Goal: Task Accomplishment & Management: Manage account settings

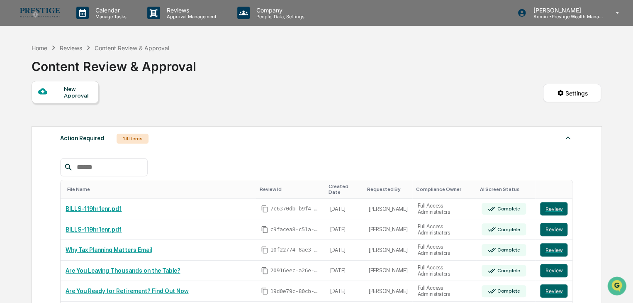
click at [77, 49] on div "Reviews" at bounding box center [71, 47] width 22 height 7
click at [73, 49] on div "Reviews" at bounding box center [71, 47] width 22 height 7
click at [40, 48] on div "Home" at bounding box center [40, 47] width 16 height 7
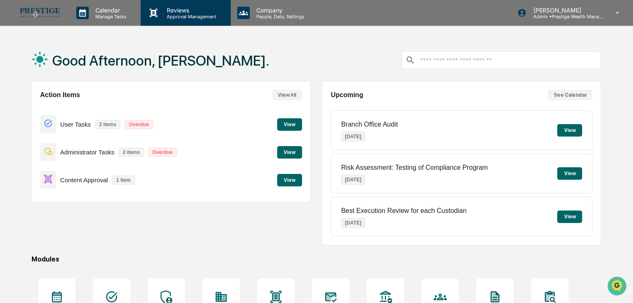
click at [179, 13] on p "Reviews" at bounding box center [190, 10] width 61 height 7
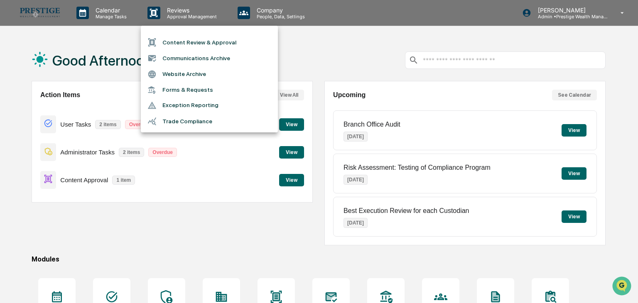
click at [198, 42] on li "Content Review & Approval" at bounding box center [209, 42] width 137 height 16
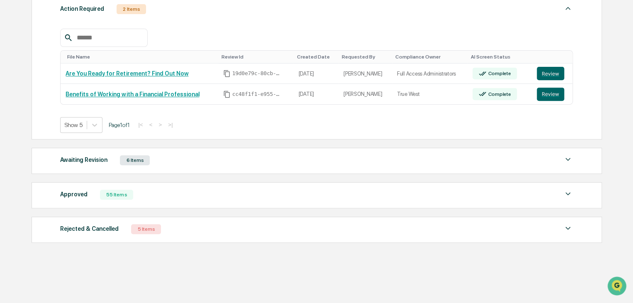
scroll to position [131, 0]
click at [179, 226] on div "Rejected & Cancelled 5 Items" at bounding box center [316, 229] width 513 height 12
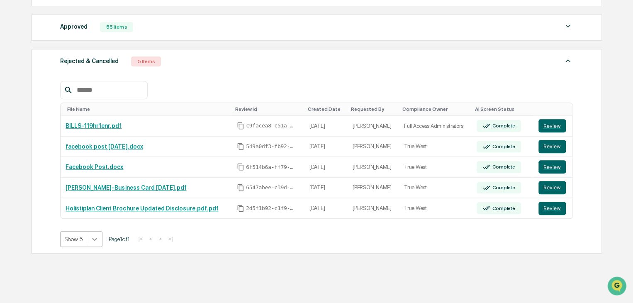
scroll to position [315, 0]
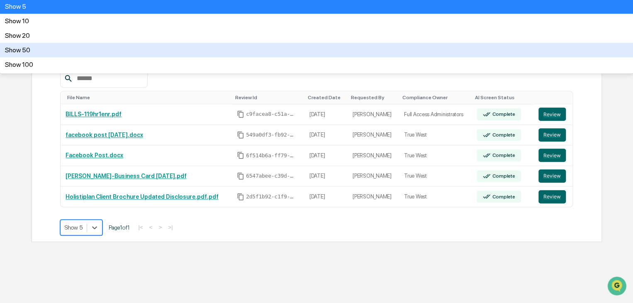
click at [86, 57] on div "Show 50" at bounding box center [316, 50] width 633 height 15
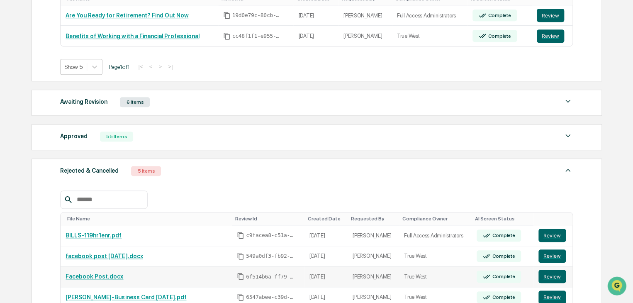
scroll to position [184, 0]
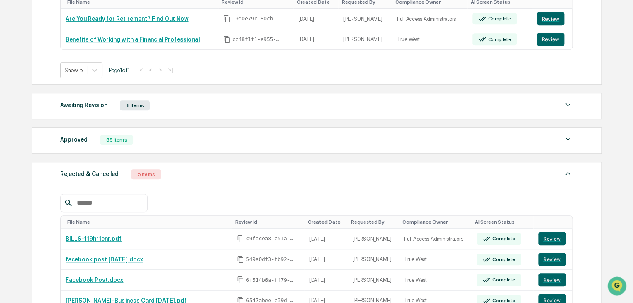
click at [571, 139] on img at bounding box center [568, 139] width 10 height 10
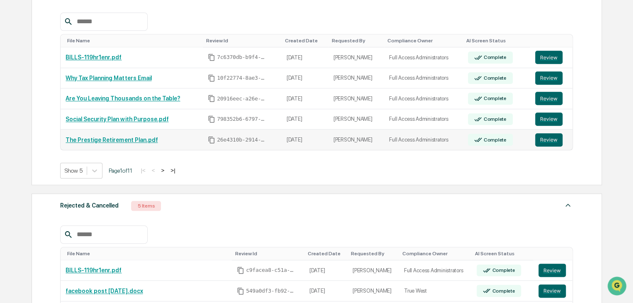
scroll to position [350, 0]
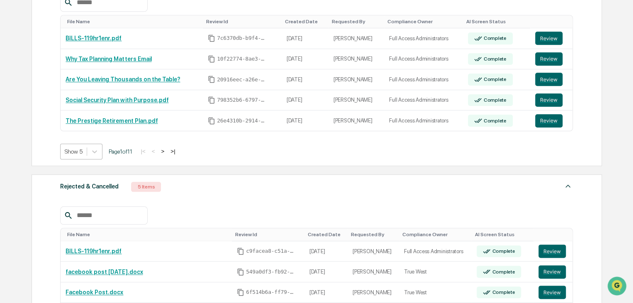
click at [86, 152] on div "Show 5" at bounding box center [74, 152] width 26 height 12
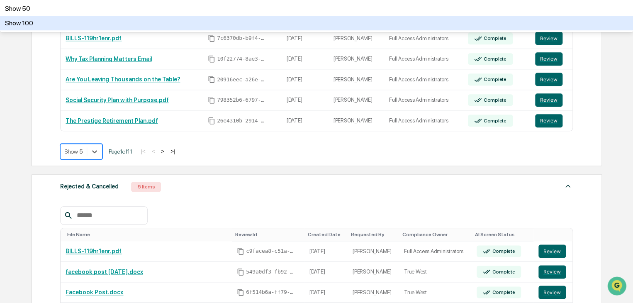
click at [86, 30] on div "Show 100" at bounding box center [316, 23] width 633 height 15
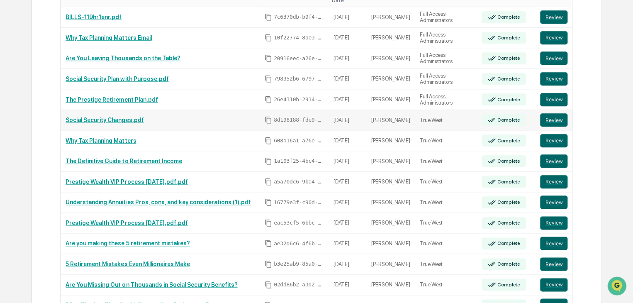
scroll to position [392, 0]
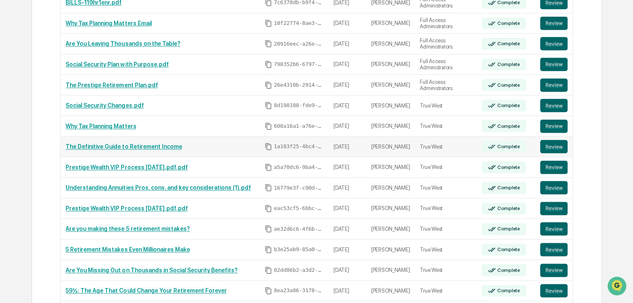
click at [145, 143] on link "The Definitive Guide to Retirement Income" at bounding box center [124, 146] width 116 height 7
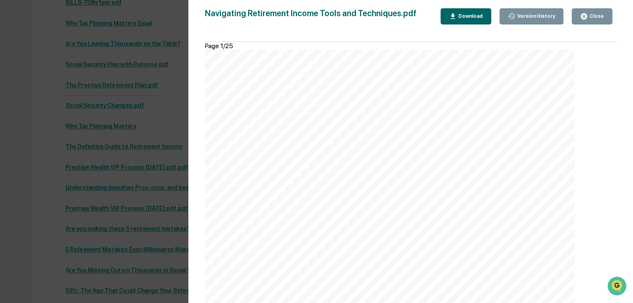
scroll to position [4816, 0]
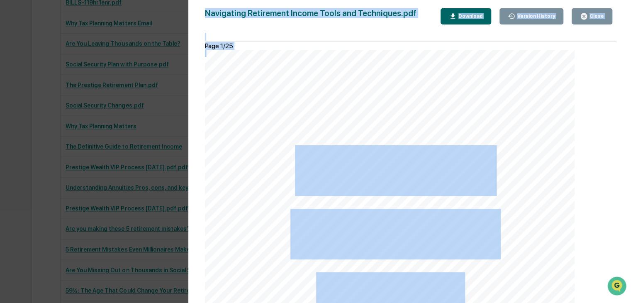
drag, startPoint x: 616, startPoint y: 147, endPoint x: 614, endPoint y: 151, distance: 4.6
click at [614, 152] on div "Version History [DATE] 09:23 PM [PERSON_NAME] [DATE] 04:50 PM [PERSON_NAME] [DA…" at bounding box center [410, 160] width 445 height 320
click at [575, 154] on div "Page 1/25 NAVIGATING RETIREMENT INCOME: TOOLS AND TECHNIQUES [DOMAIN_NAME] Page…" at bounding box center [390, 176] width 370 height 269
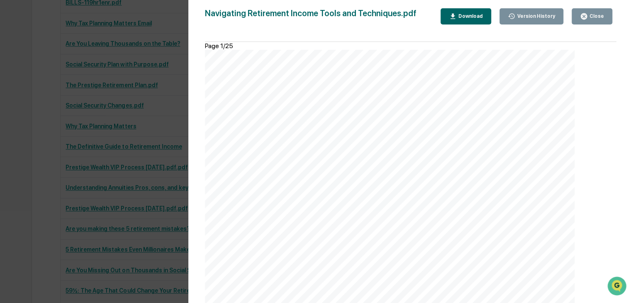
scroll to position [0, 0]
drag, startPoint x: 588, startPoint y: 16, endPoint x: 416, endPoint y: 18, distance: 171.5
click at [587, 15] on icon "button" at bounding box center [584, 16] width 6 height 6
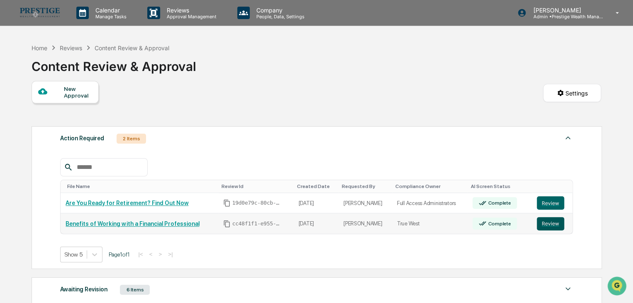
click at [550, 223] on button "Review" at bounding box center [550, 223] width 27 height 13
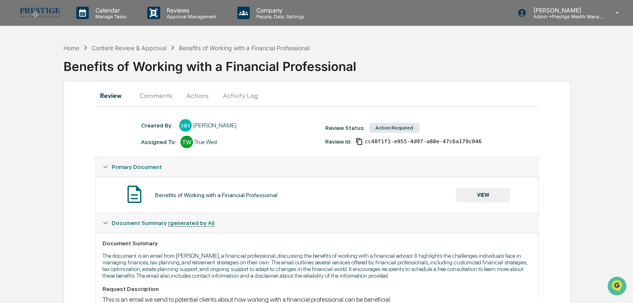
click at [154, 93] on button "Comments" at bounding box center [156, 96] width 46 height 20
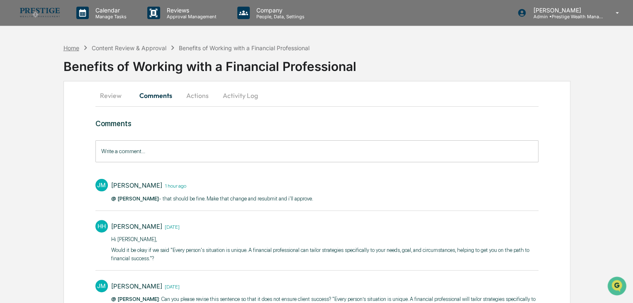
click at [67, 47] on div "Home" at bounding box center [72, 47] width 16 height 7
